Goal: Task Accomplishment & Management: Use online tool/utility

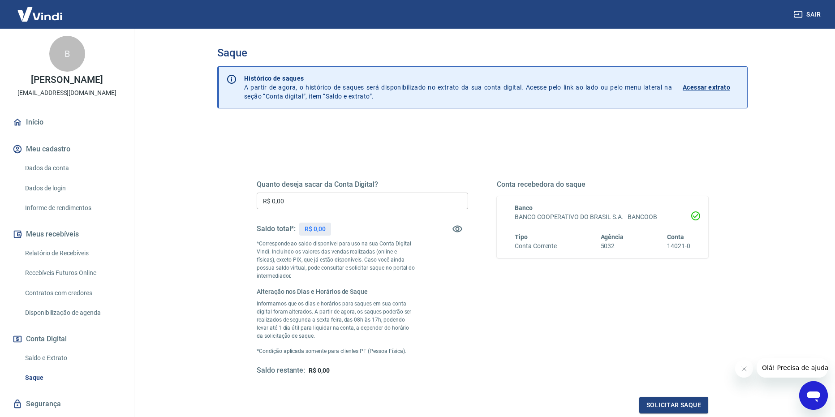
click at [340, 200] on input "R$ 0,00" at bounding box center [362, 201] width 211 height 17
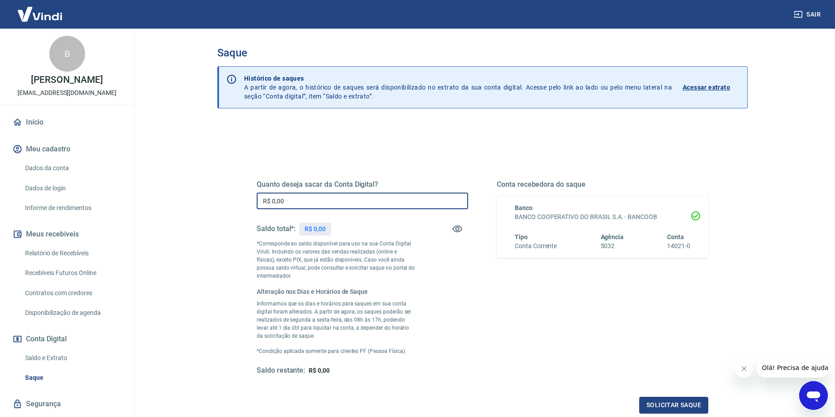
click at [308, 200] on input "R$ 0,00" at bounding box center [362, 201] width 211 height 17
